Goal: Task Accomplishment & Management: Manage account settings

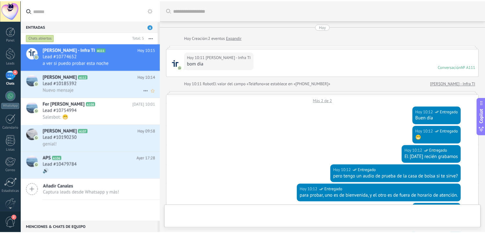
scroll to position [255, 0]
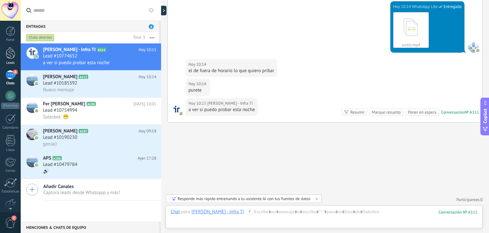
click at [9, 52] on div at bounding box center [11, 53] width 10 height 12
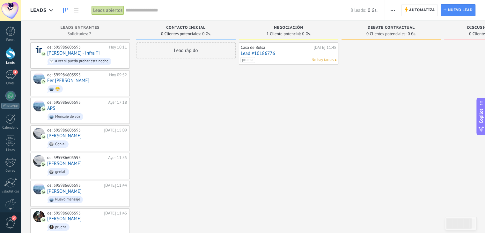
click at [7, 52] on div at bounding box center [11, 53] width 10 height 12
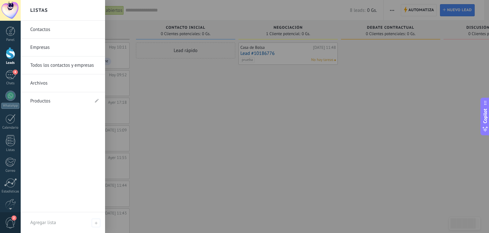
click at [57, 44] on link "Empresas" at bounding box center [64, 48] width 69 height 18
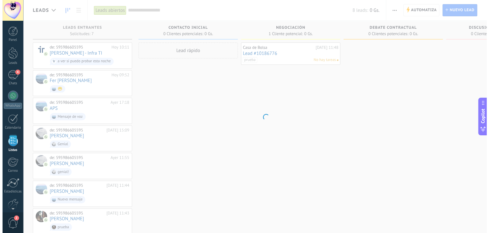
scroll to position [16, 0]
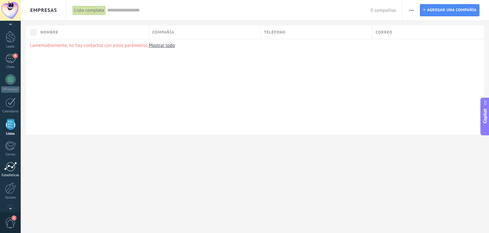
click at [10, 174] on div "Estadísticas" at bounding box center [10, 175] width 18 height 4
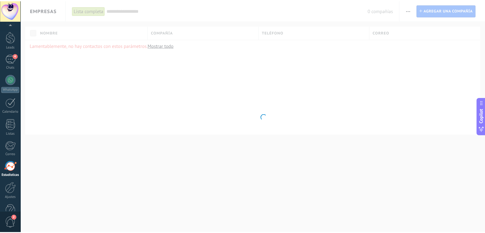
scroll to position [32, 0]
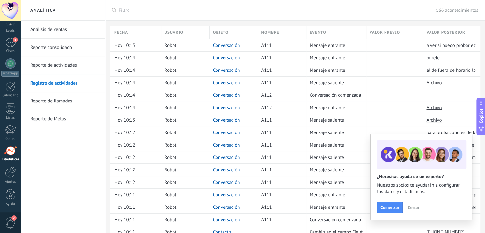
click at [419, 208] on button "Cerrar" at bounding box center [413, 207] width 17 height 10
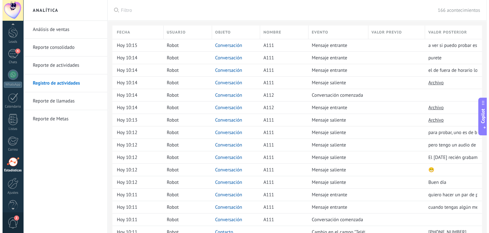
scroll to position [0, 0]
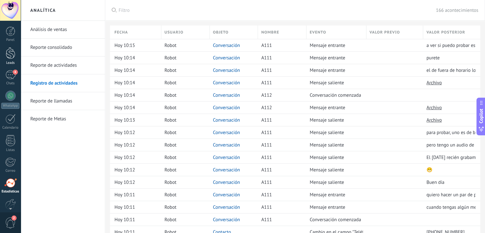
click at [9, 51] on div at bounding box center [11, 53] width 10 height 12
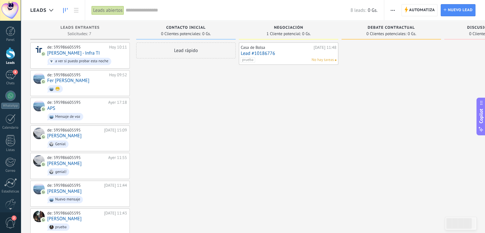
click at [200, 135] on div "Lead rápido" at bounding box center [185, 138] width 99 height 192
click at [11, 76] on div "4" at bounding box center [10, 74] width 10 height 9
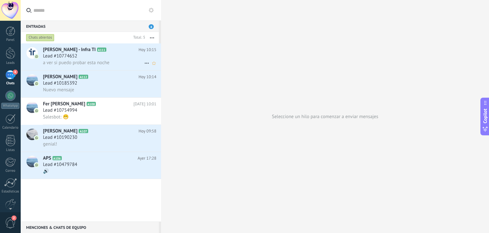
click at [79, 55] on h3 "Lead #10774652" at bounding box center [62, 56] width 38 height 6
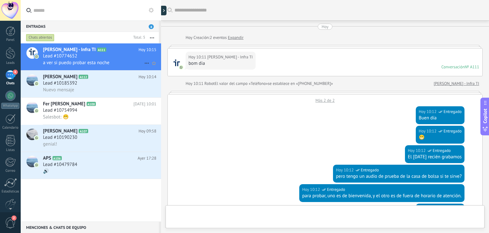
scroll to position [255, 0]
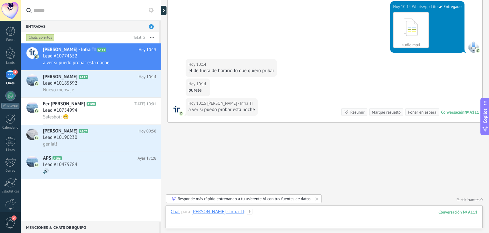
click at [288, 214] on div at bounding box center [324, 217] width 307 height 19
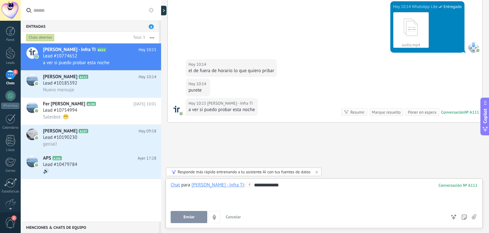
click at [183, 216] on button "Enviar" at bounding box center [189, 217] width 37 height 12
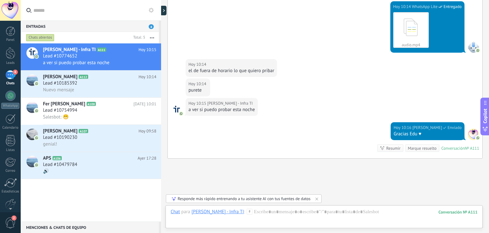
scroll to position [291, 0]
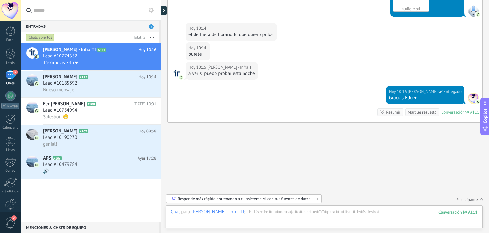
click at [428, 112] on div "Marque resuelto" at bounding box center [422, 112] width 29 height 6
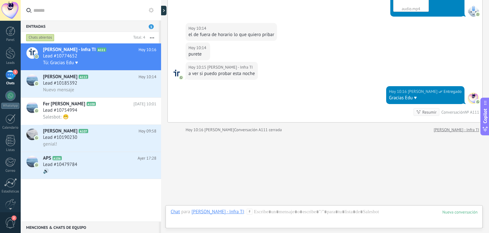
scroll to position [301, 0]
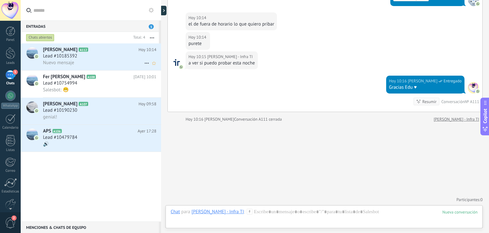
click at [102, 60] on div "Nuevo mensaje" at bounding box center [99, 62] width 113 height 7
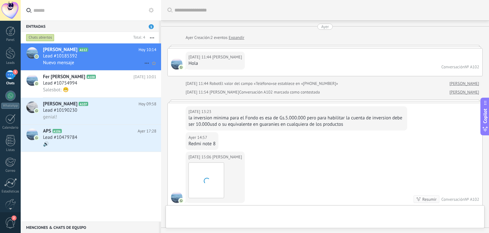
scroll to position [177, 0]
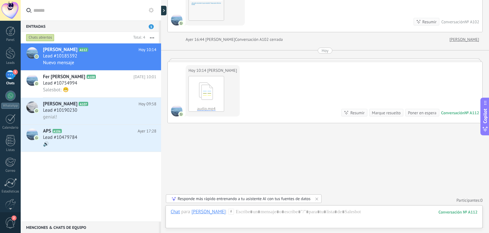
click at [385, 112] on div "Marque resuelto" at bounding box center [386, 113] width 29 height 6
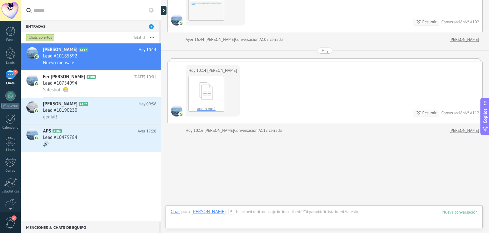
scroll to position [188, 0]
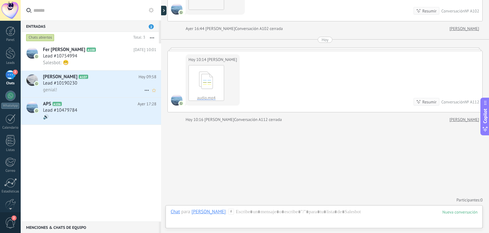
click at [76, 81] on span "Lead #10190230" at bounding box center [60, 83] width 34 height 6
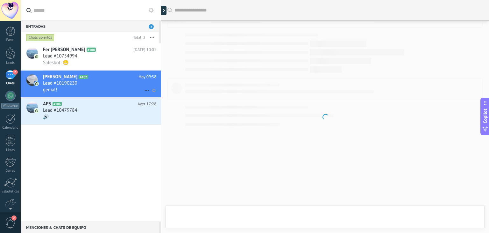
scroll to position [653, 0]
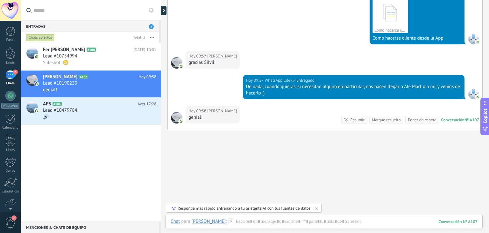
click at [390, 119] on div "Marque resuelto" at bounding box center [386, 120] width 29 height 6
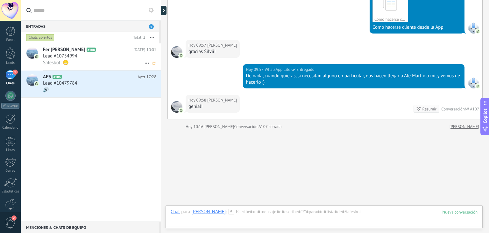
click at [78, 58] on h3 "Lead #10754994" at bounding box center [62, 56] width 38 height 6
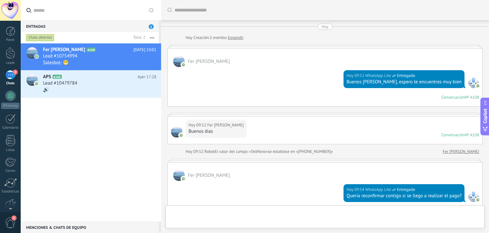
scroll to position [166, 0]
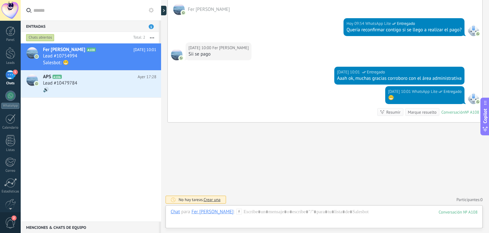
click at [420, 112] on div "Marque resuelto" at bounding box center [422, 112] width 29 height 6
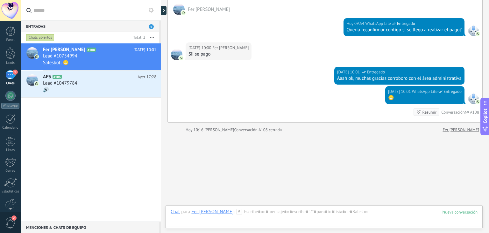
scroll to position [176, 0]
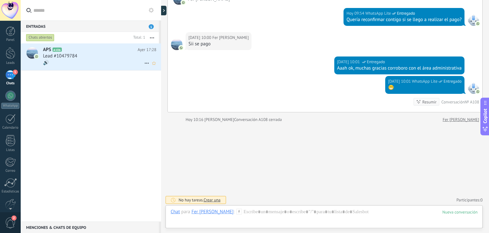
click at [99, 59] on div "Lead #10479784" at bounding box center [99, 56] width 113 height 6
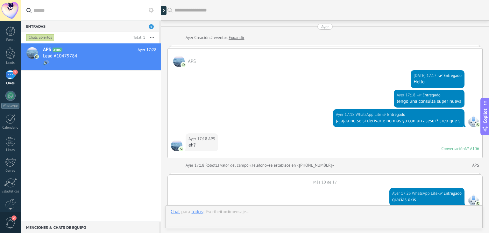
scroll to position [326, 0]
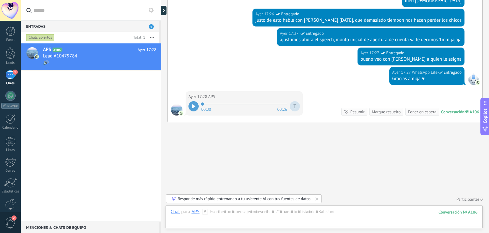
click at [376, 112] on div "Marque resuelto" at bounding box center [386, 112] width 29 height 6
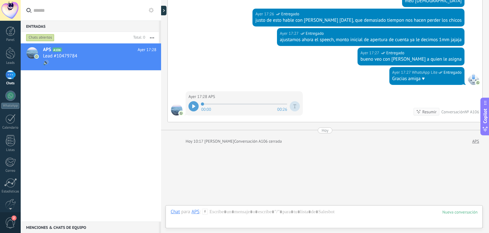
scroll to position [348, 0]
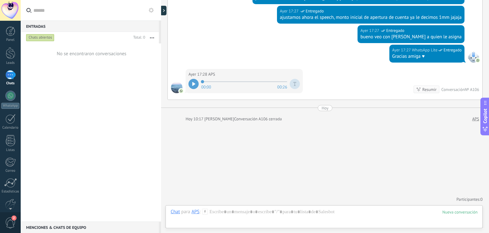
click at [151, 40] on button "button" at bounding box center [152, 37] width 14 height 11
click at [149, 10] on use at bounding box center [151, 10] width 5 height 5
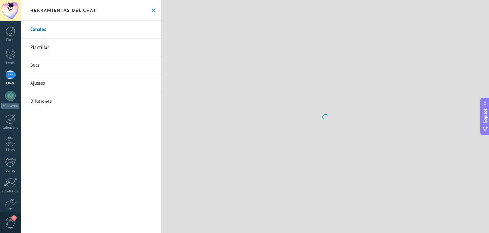
click at [152, 10] on icon at bounding box center [154, 10] width 4 height 4
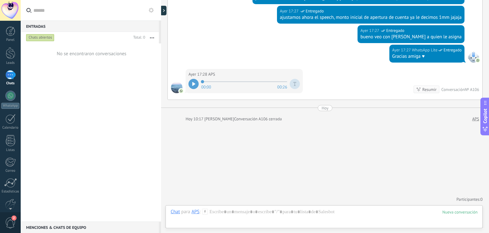
click at [149, 10] on use at bounding box center [151, 10] width 5 height 5
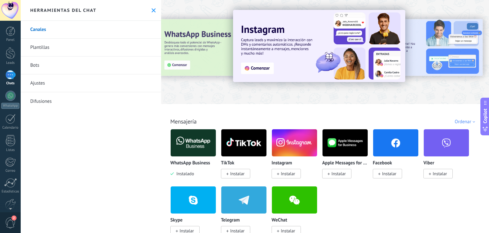
click at [40, 84] on link "Ajustes" at bounding box center [91, 83] width 141 height 18
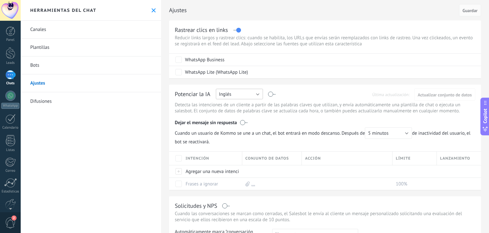
click at [254, 96] on button "Inglés" at bounding box center [239, 94] width 47 height 11
